Goal: Task Accomplishment & Management: Use online tool/utility

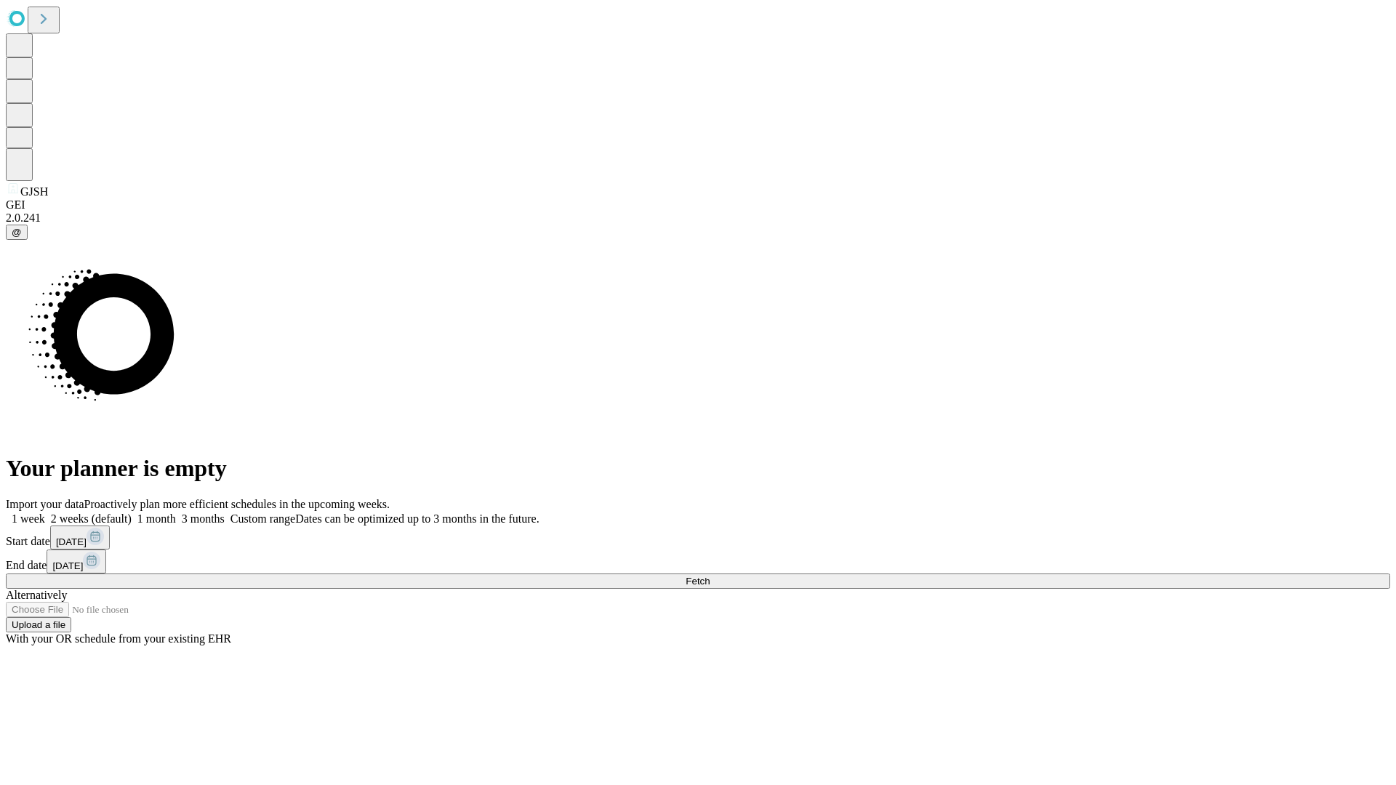
click at [710, 576] on span "Fetch" at bounding box center [698, 581] width 24 height 11
